Goal: Download file/media

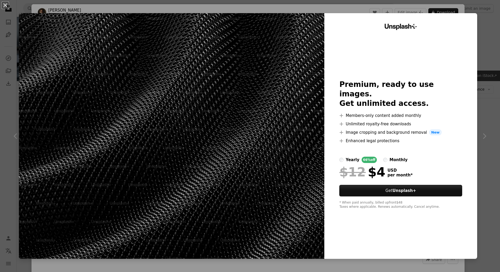
scroll to position [333, 0]
click at [495, 43] on div "An X shape Unsplash+ Premium, ready to use images. Get unlimited access. A plus…" at bounding box center [250, 136] width 500 height 272
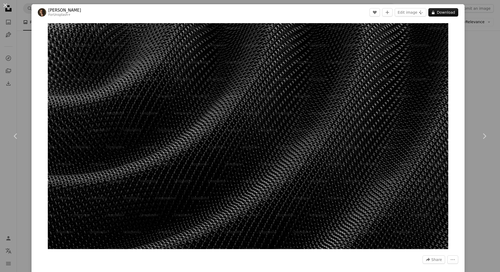
click at [24, 53] on div "An X shape Chevron left Chevron right [PERSON_NAME] For Unsplash+ A heart A plu…" at bounding box center [250, 136] width 500 height 272
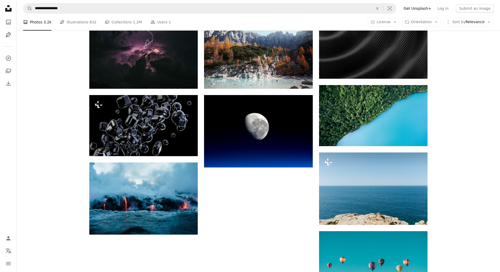
scroll to position [437, 0]
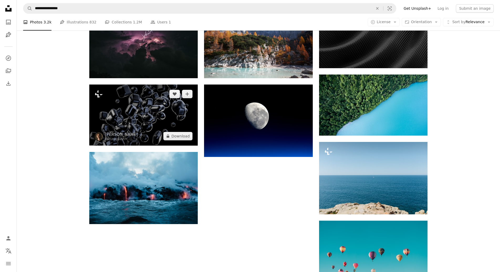
click at [157, 105] on img at bounding box center [143, 114] width 109 height 61
